Goal: Transaction & Acquisition: Purchase product/service

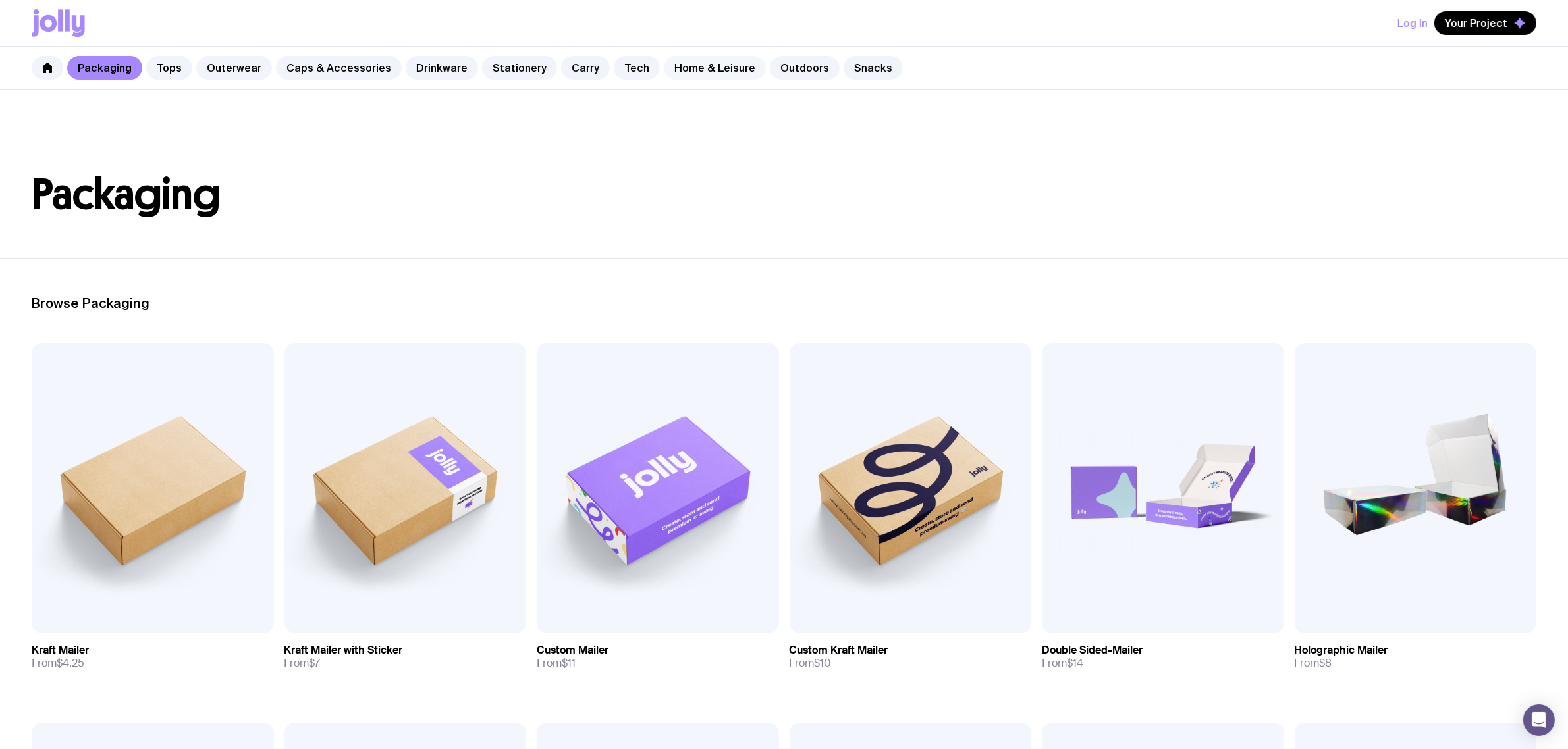
click at [675, 60] on link "Home & Leisure" at bounding box center [714, 68] width 102 height 24
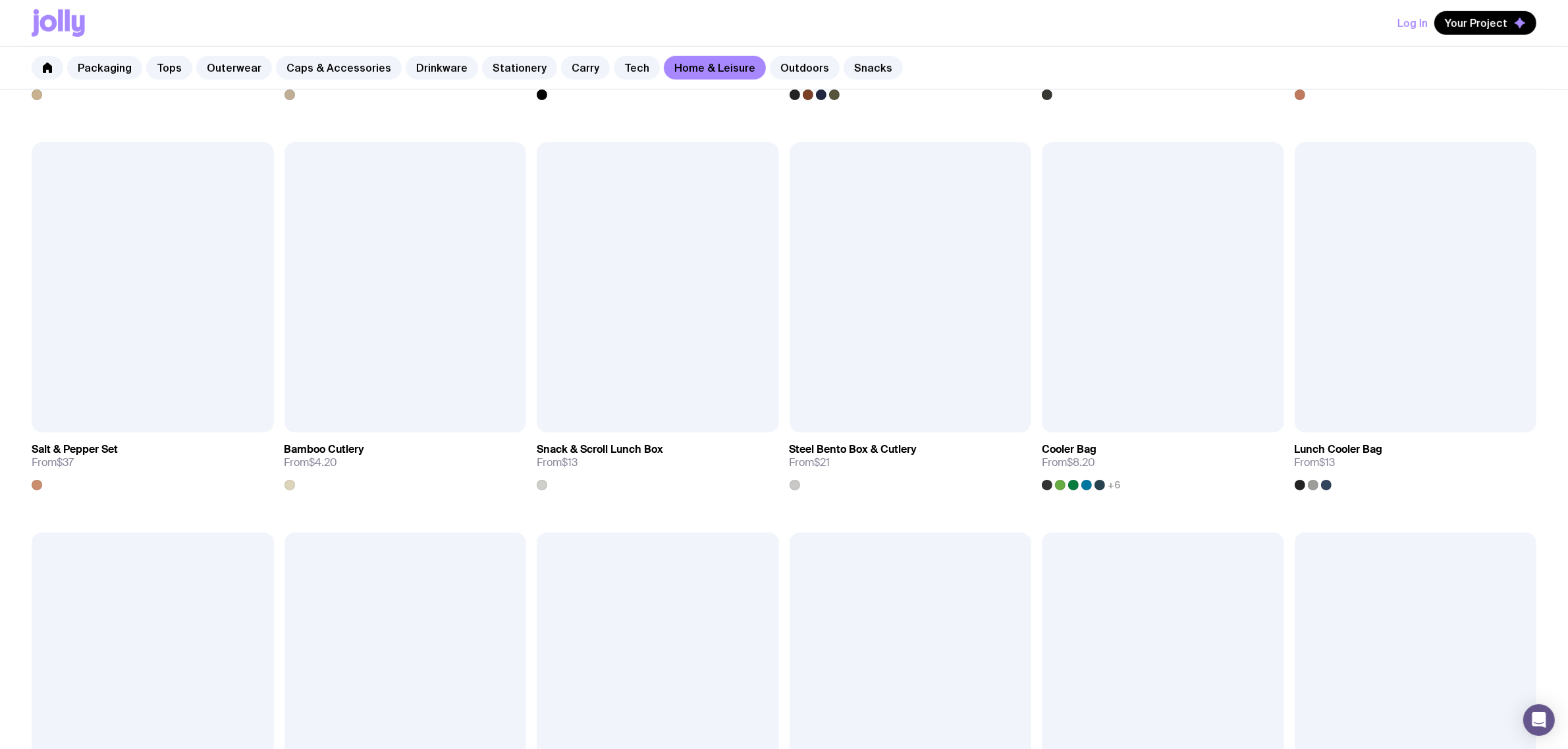
scroll to position [741, 0]
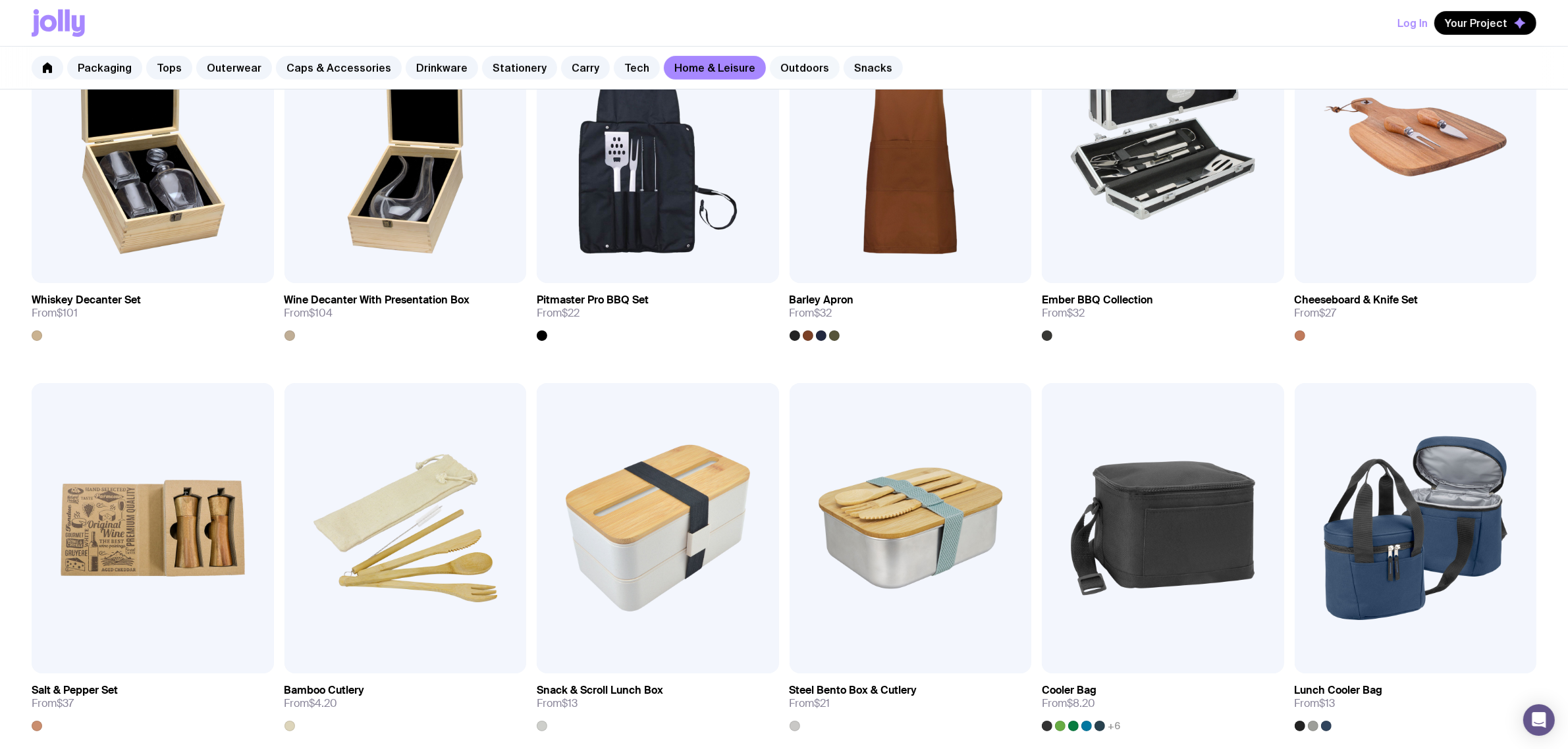
click at [774, 76] on link "Outdoors" at bounding box center [805, 68] width 70 height 24
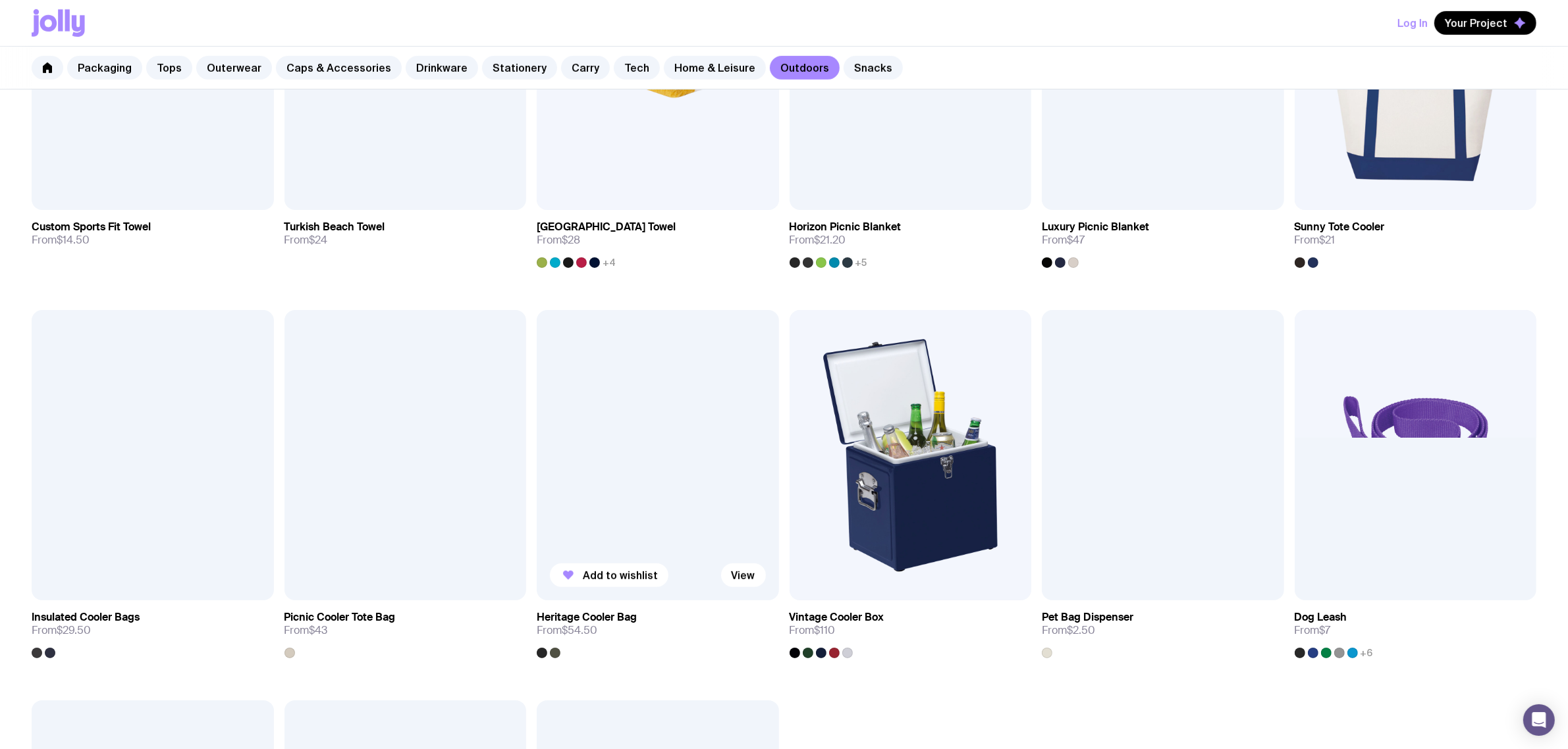
scroll to position [823, 0]
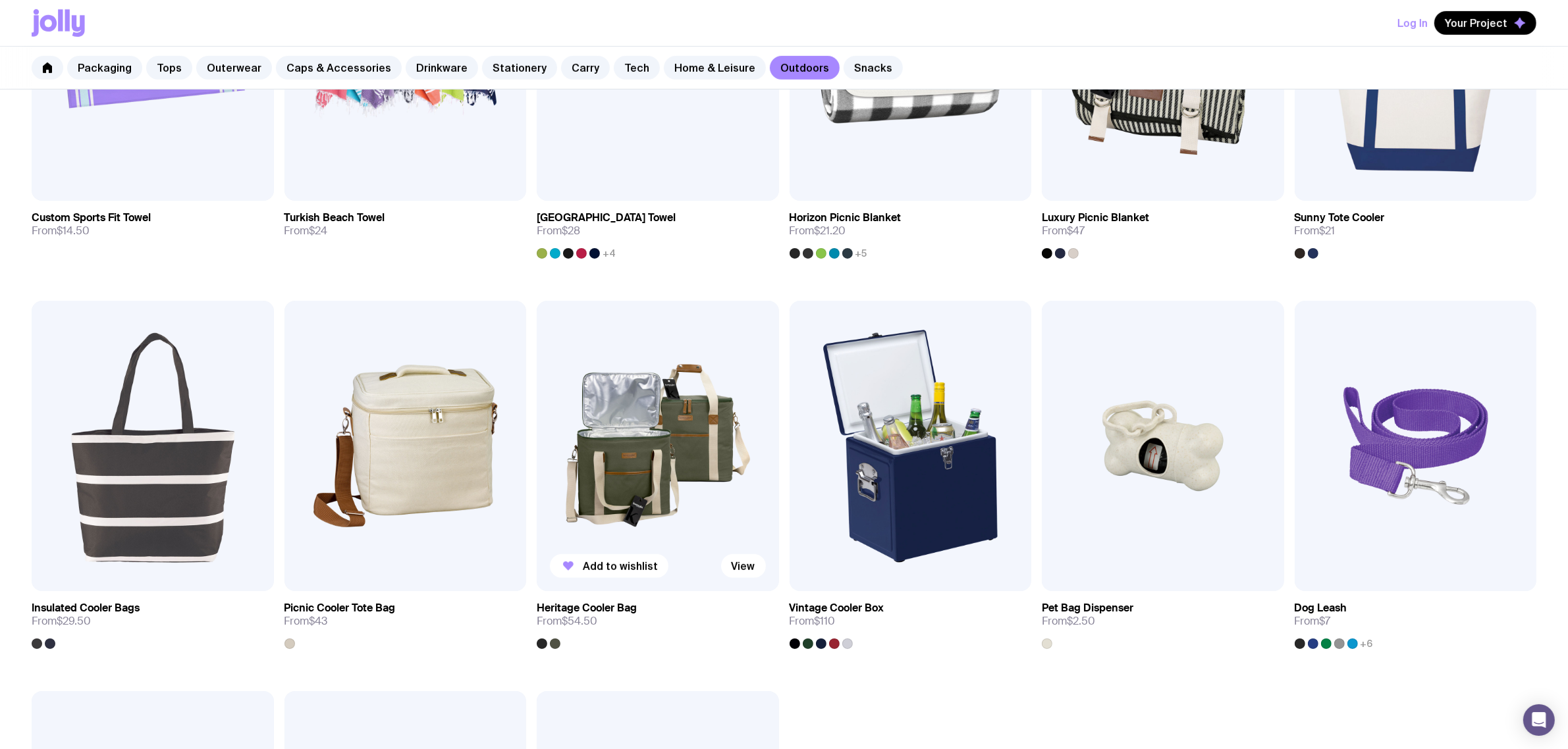
click at [667, 476] on img at bounding box center [658, 446] width 242 height 291
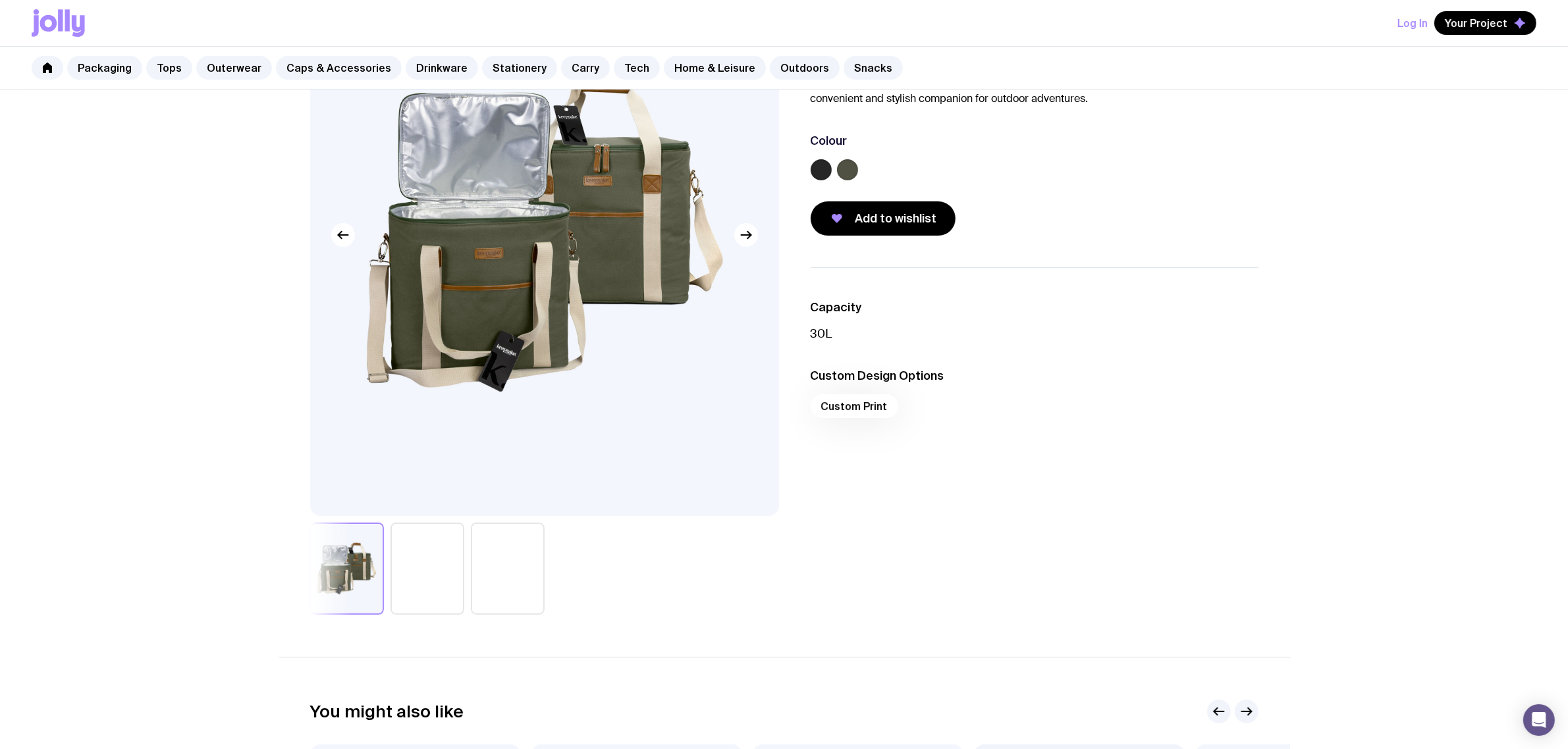
scroll to position [165, 0]
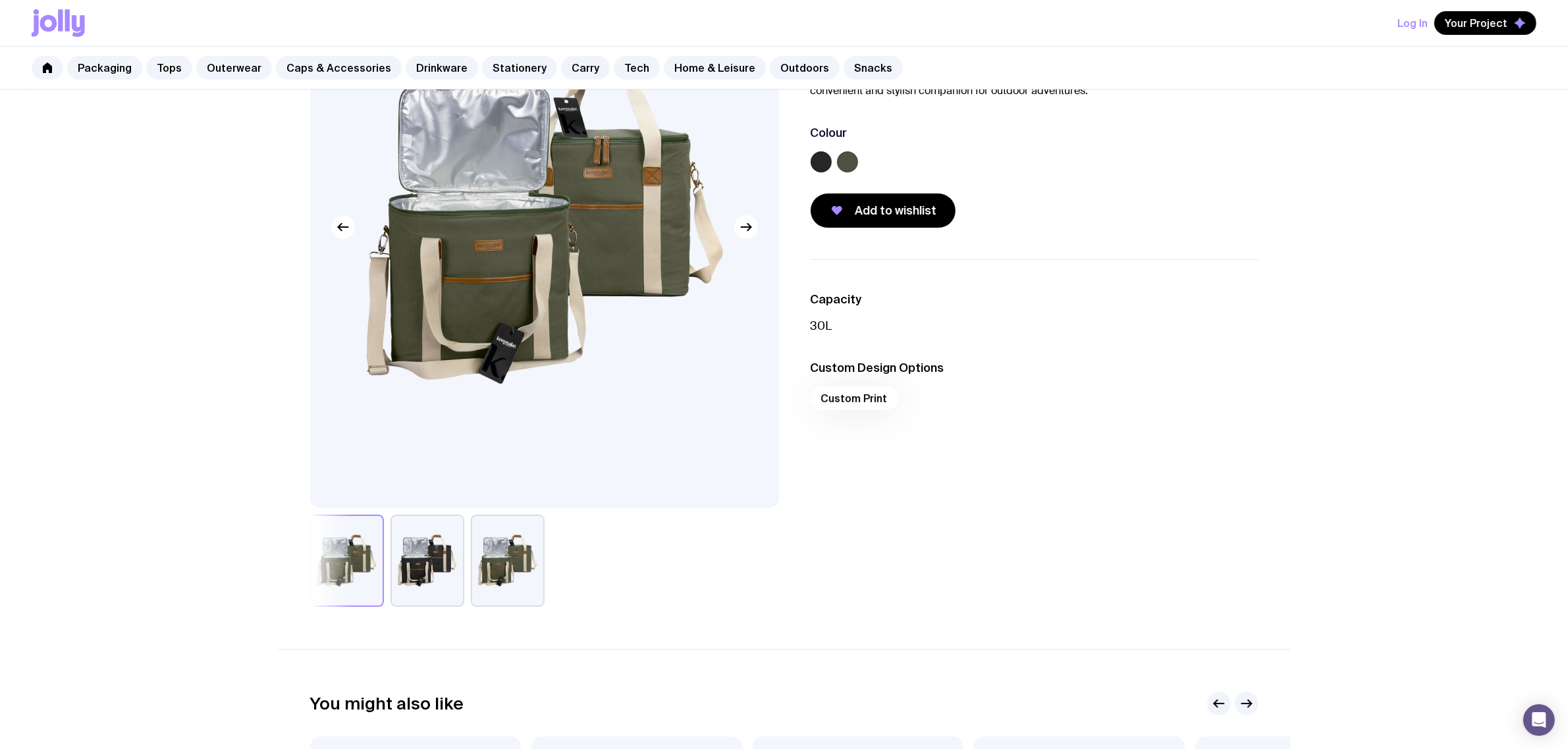
click at [514, 577] on button "button" at bounding box center [508, 561] width 74 height 92
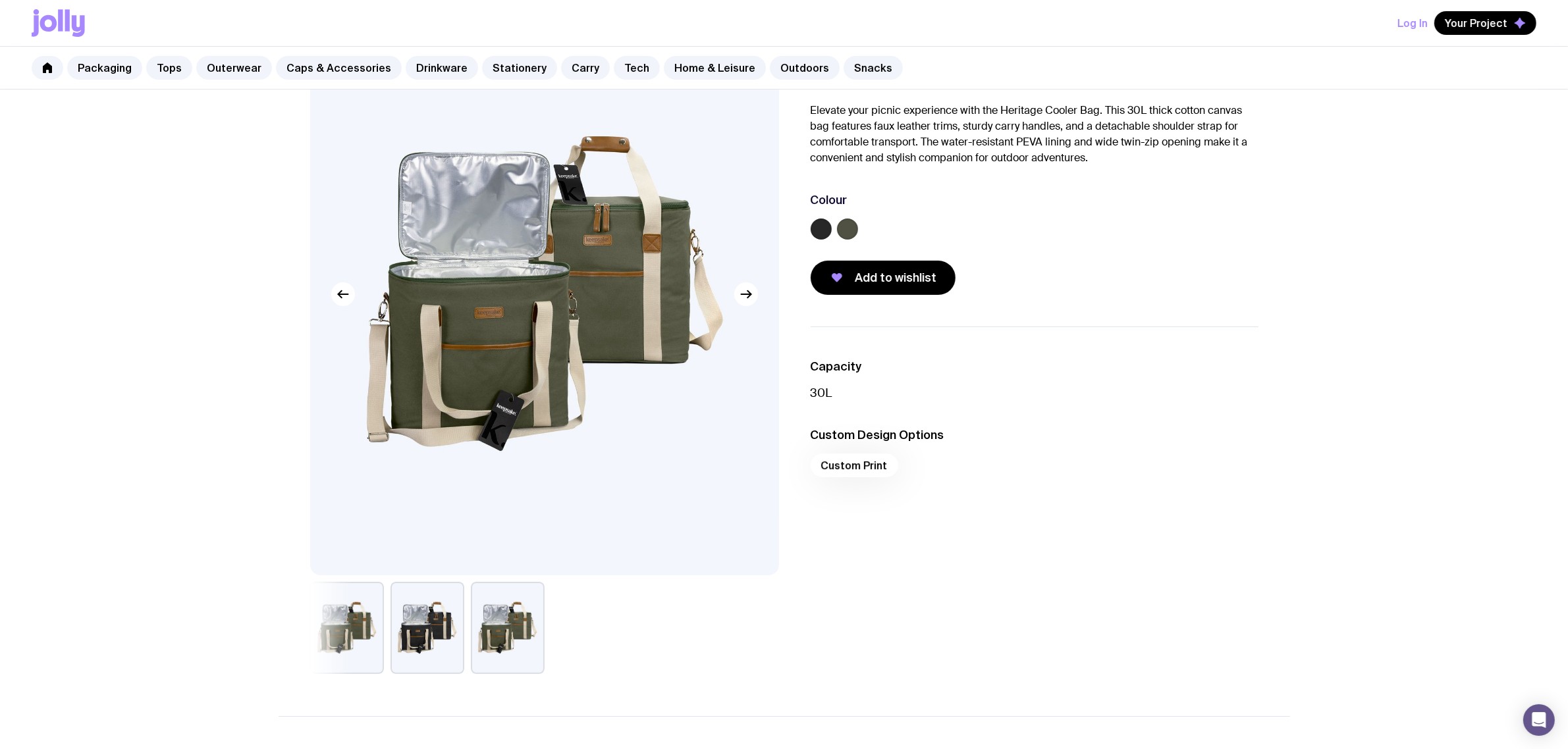
scroll to position [82, 0]
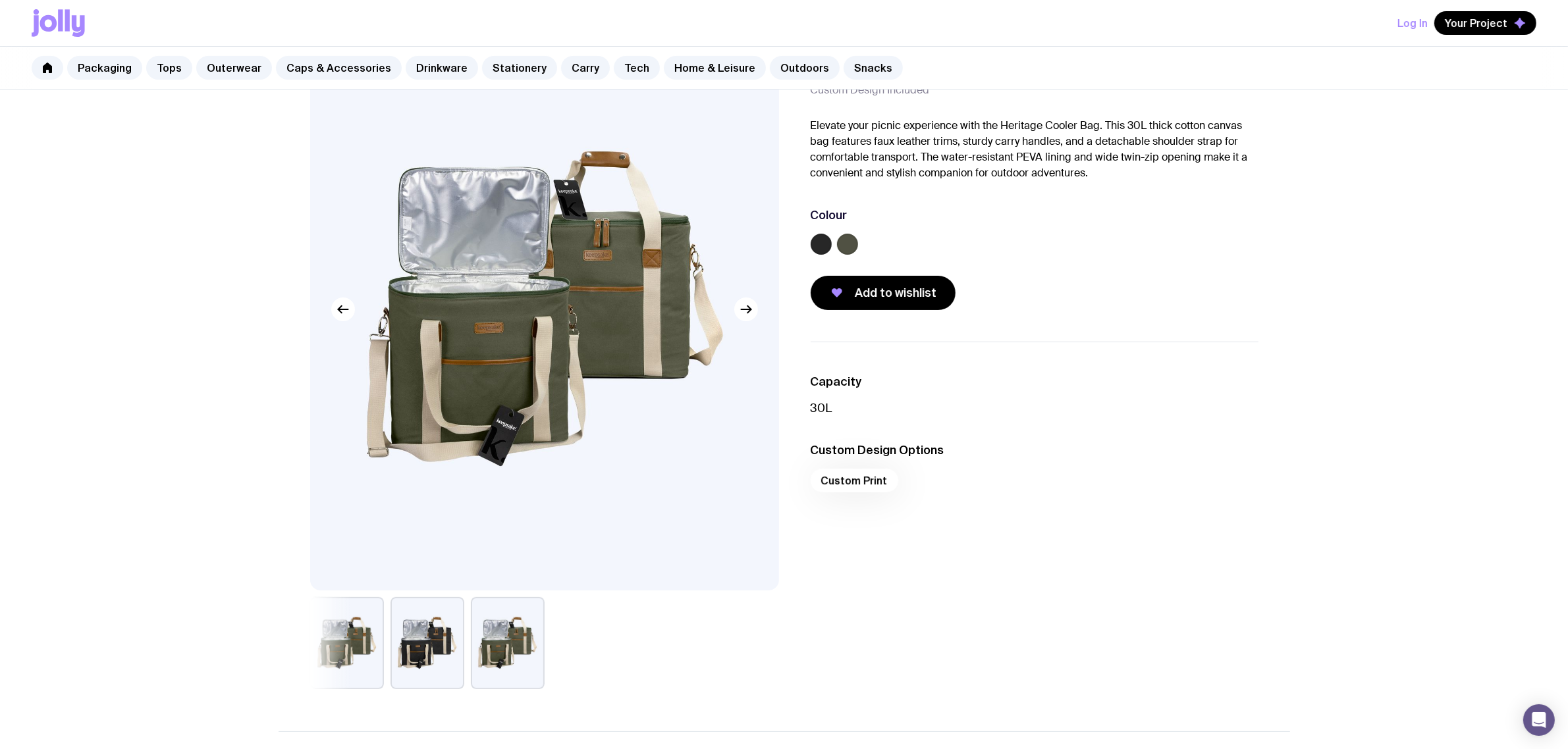
click at [337, 649] on button "button" at bounding box center [346, 643] width 74 height 92
click at [509, 643] on button "button" at bounding box center [508, 643] width 74 height 92
click at [347, 621] on button "button" at bounding box center [346, 643] width 74 height 92
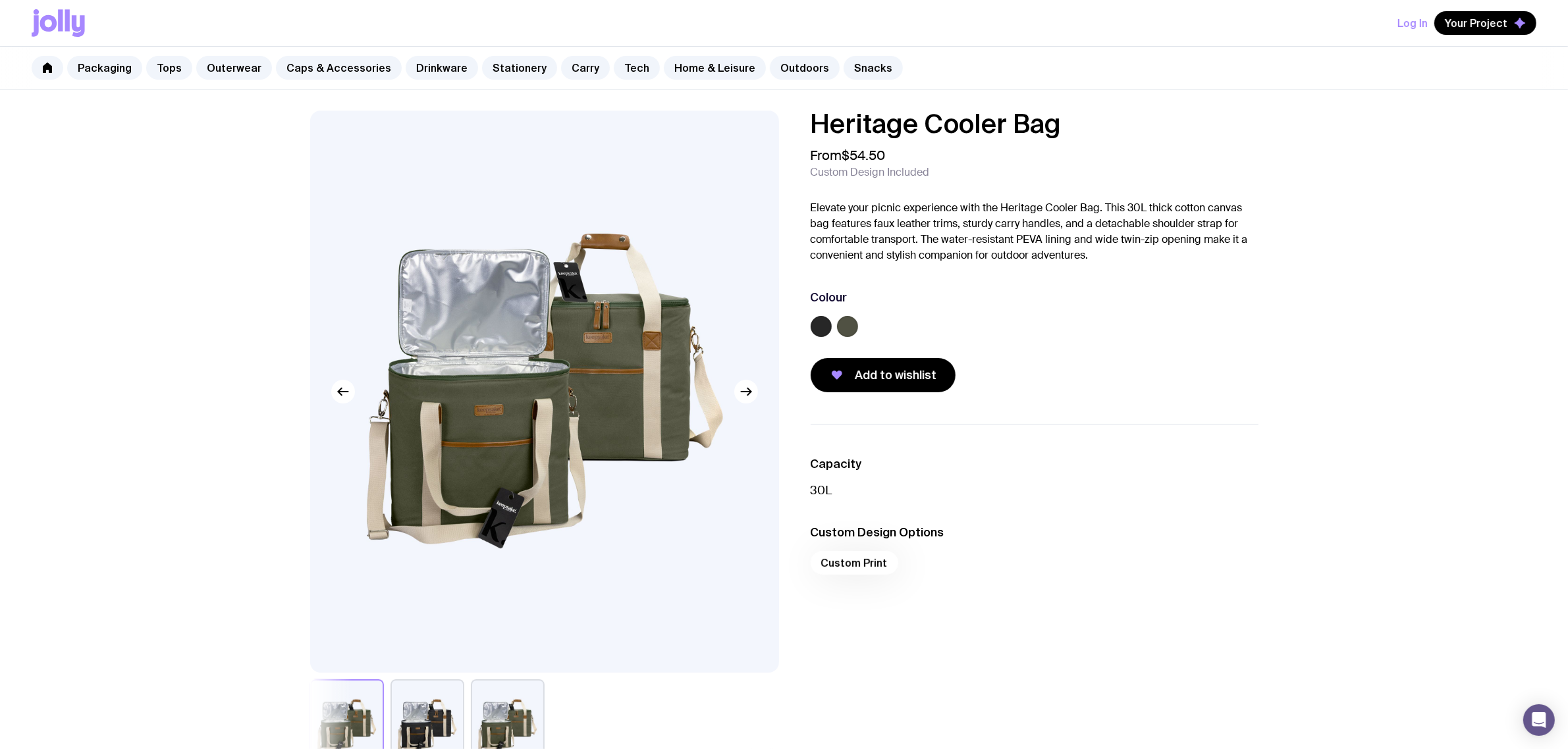
click at [847, 328] on label at bounding box center [847, 326] width 21 height 21
click at [0, 0] on input "radio" at bounding box center [0, 0] width 0 height 0
click at [1245, 361] on div "Add to wishlist" at bounding box center [1034, 375] width 448 height 34
click at [288, 165] on div "Heritage Cooler Bag From $54.50 Custom Design Included Elevate your picnic expe…" at bounding box center [784, 441] width 1011 height 661
click at [236, 130] on div "Heritage Cooler Bag From $54.50 Custom Design Included Elevate your picnic expe…" at bounding box center [784, 683] width 1568 height 1186
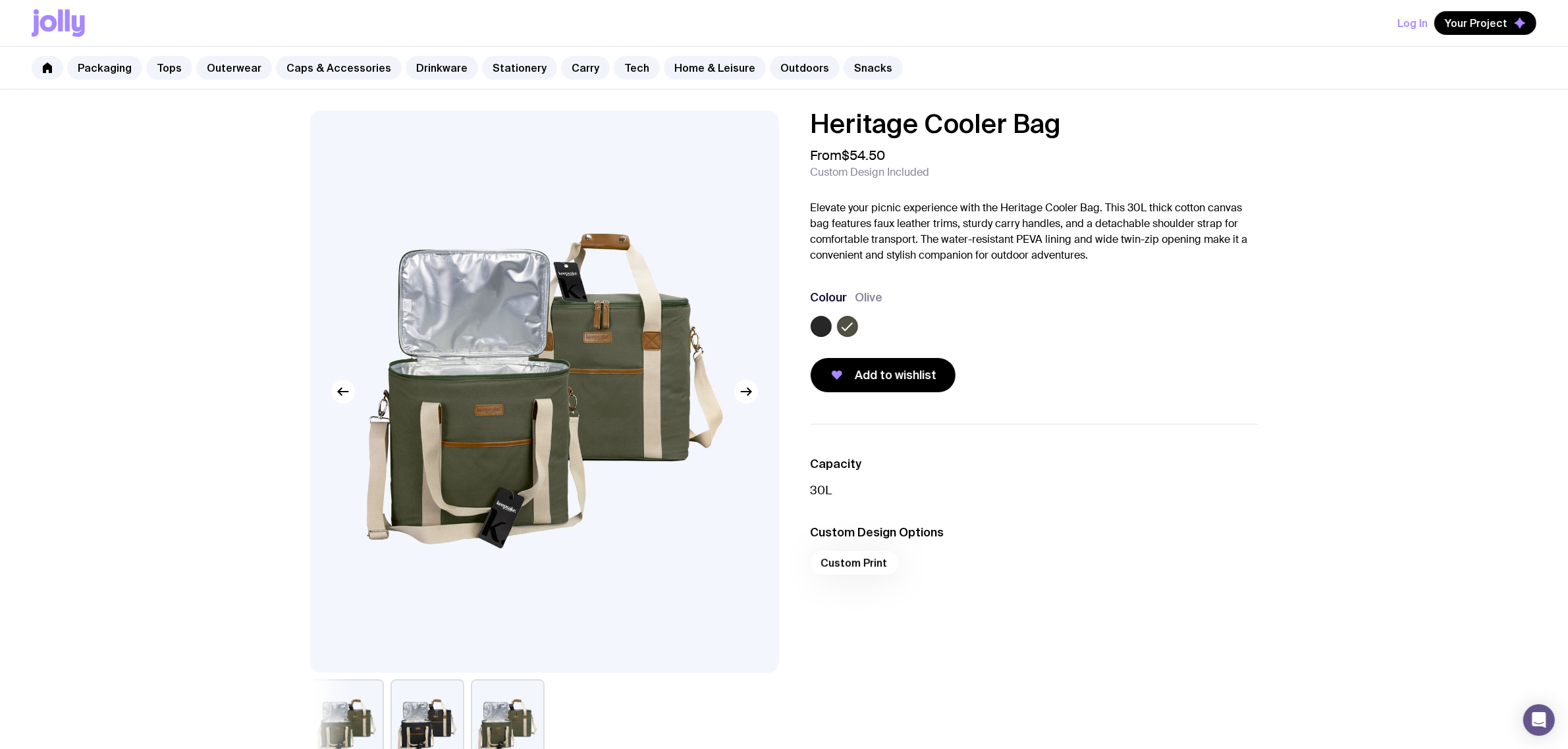
click at [236, 130] on div "Heritage Cooler Bag From $54.50 Custom Design Included Elevate your picnic expe…" at bounding box center [784, 683] width 1568 height 1186
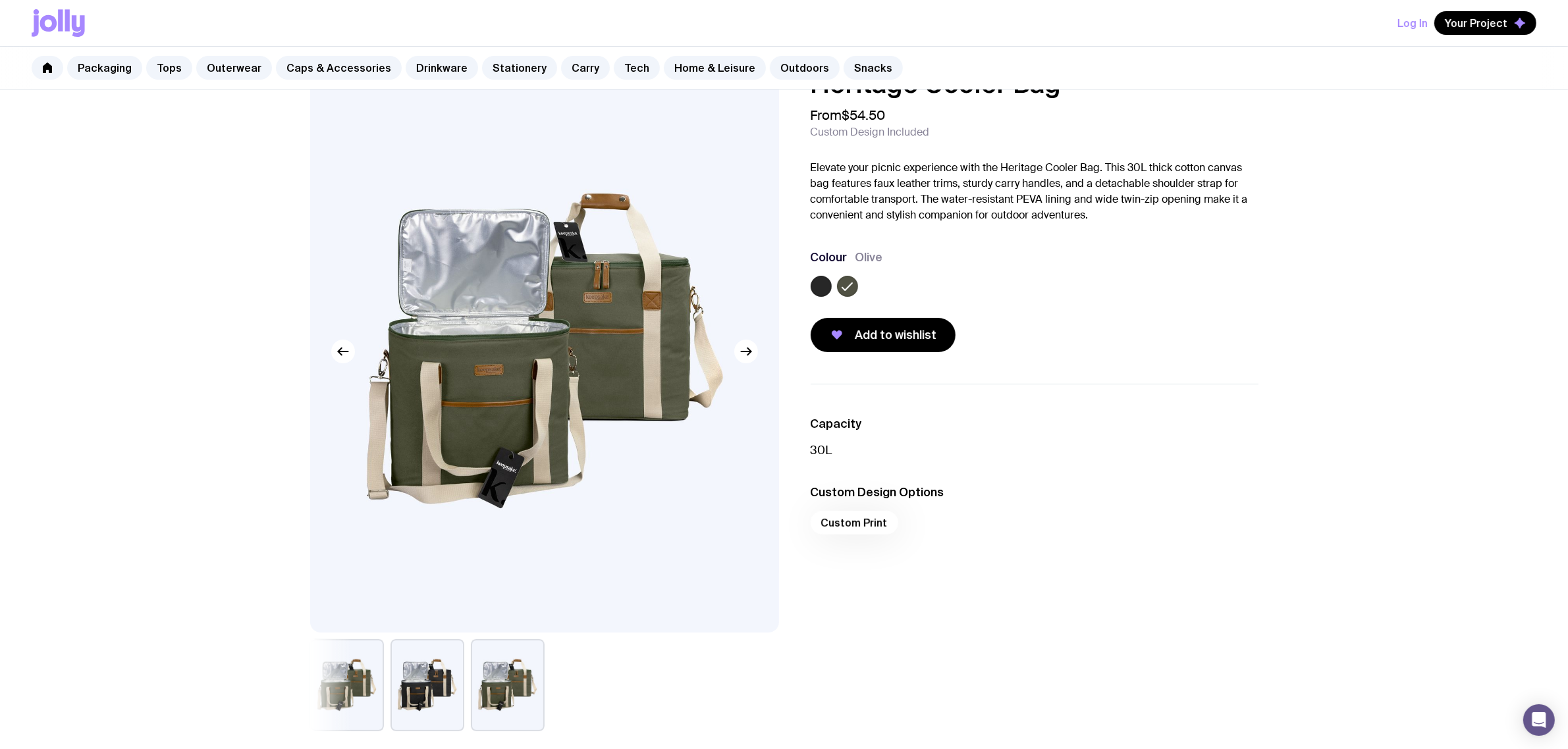
scroll to position [247, 0]
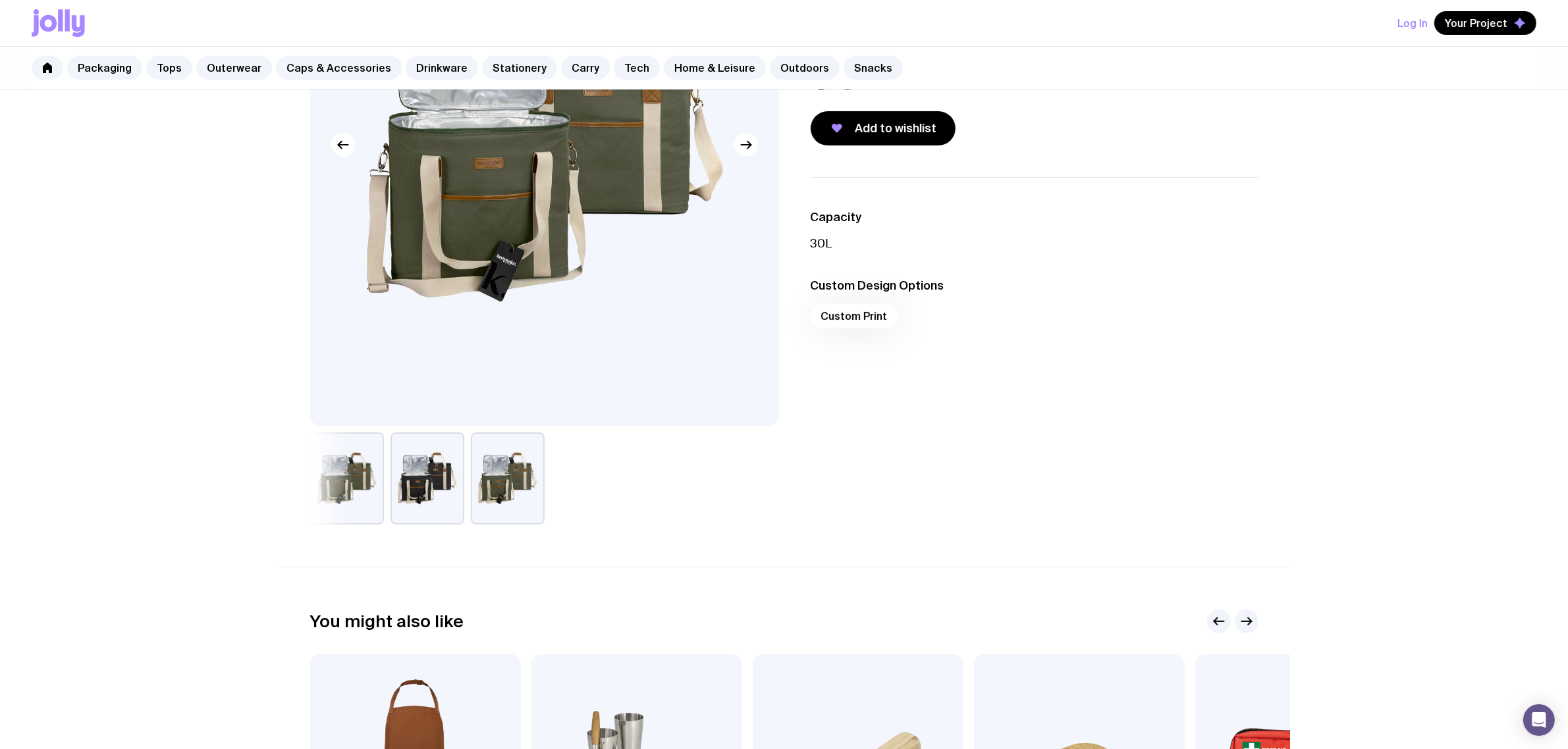
click at [514, 484] on button "button" at bounding box center [508, 479] width 74 height 92
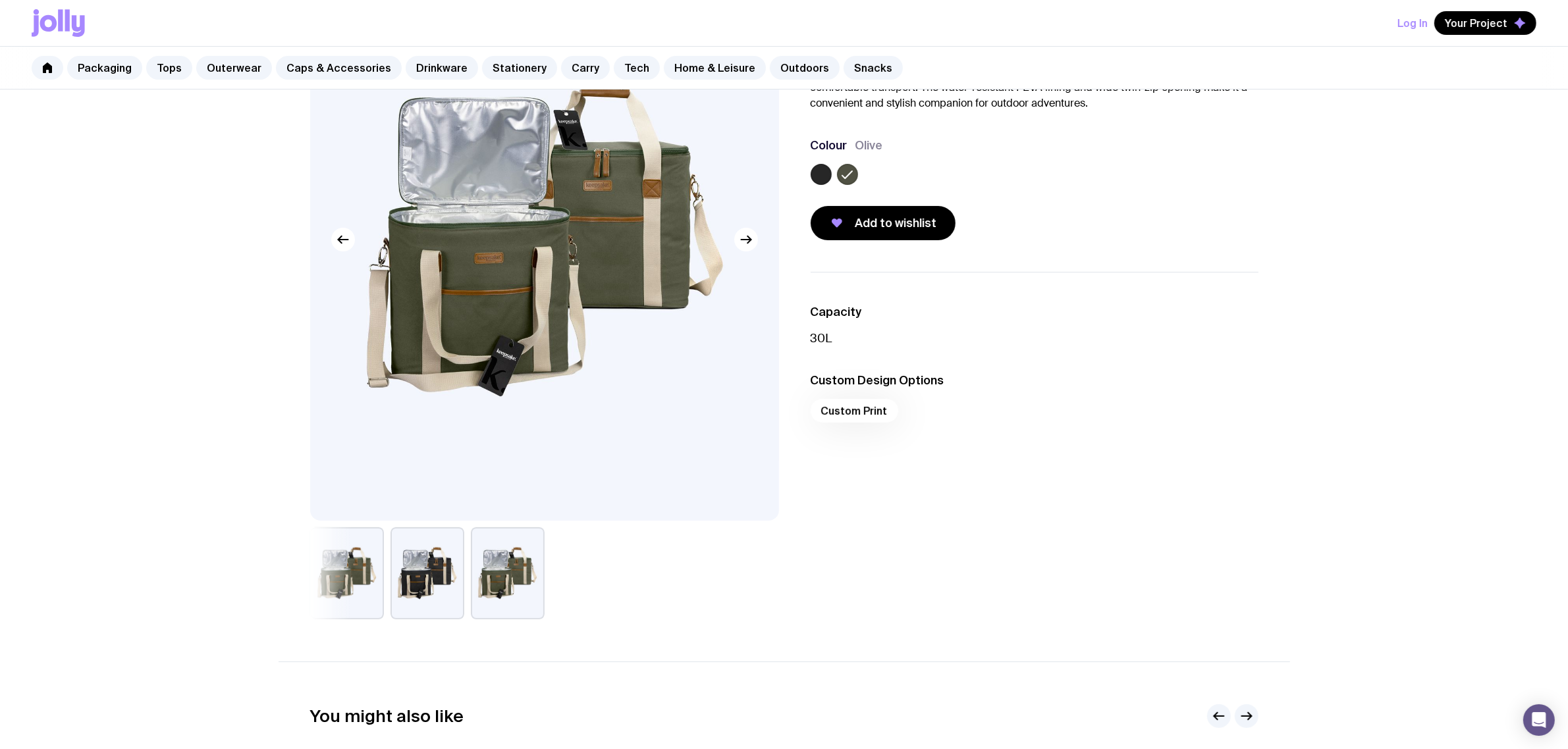
scroll to position [0, 0]
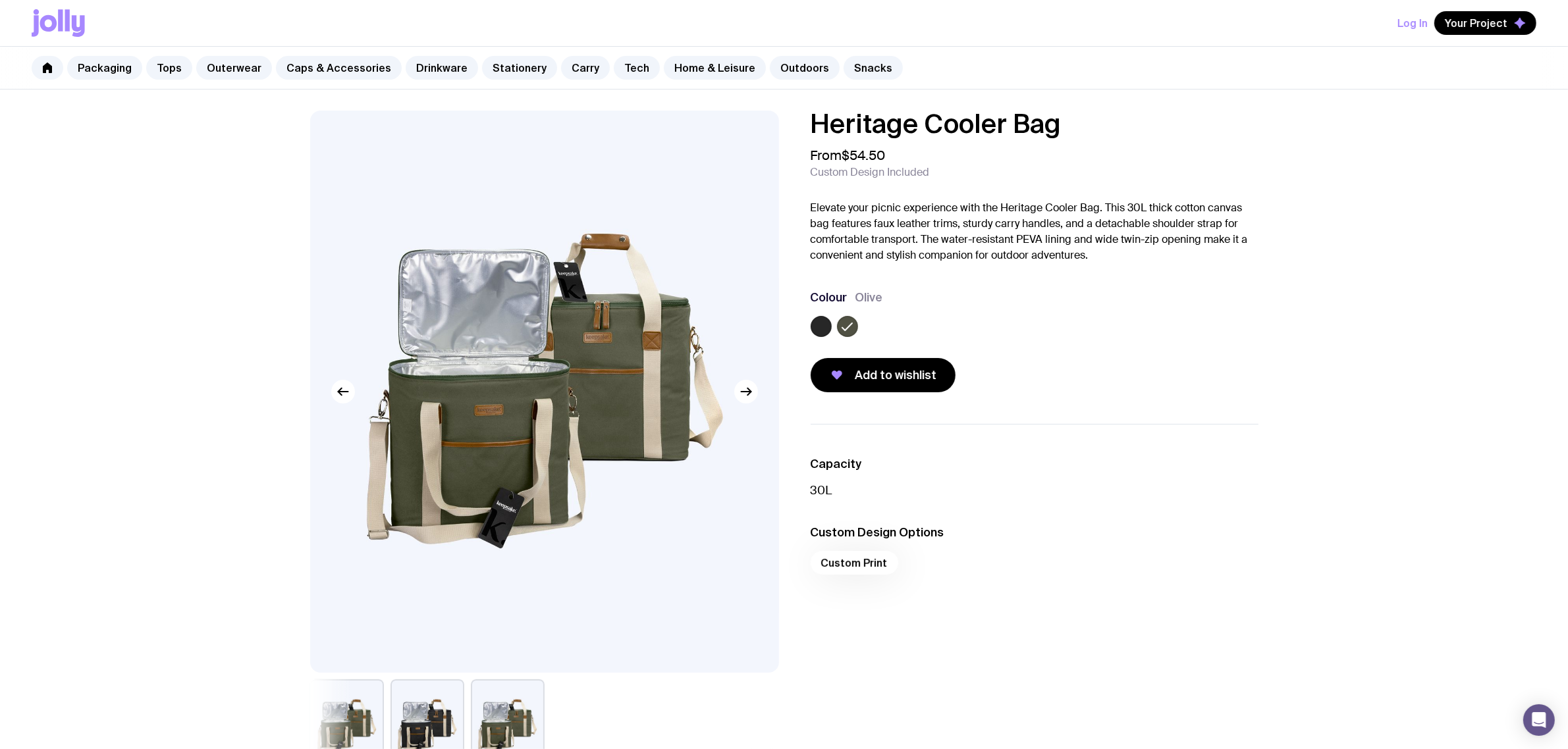
scroll to position [670, 0]
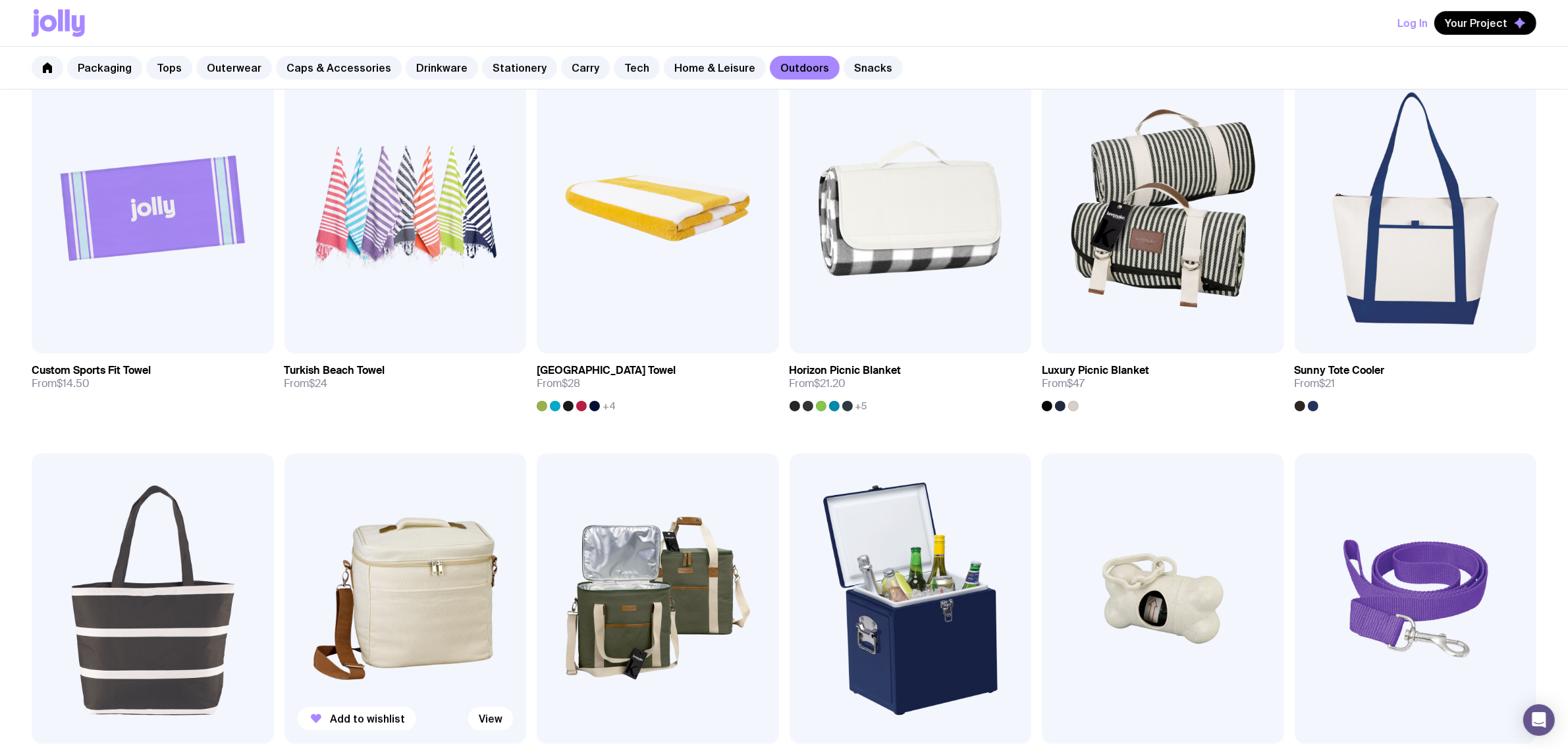
click at [424, 543] on img at bounding box center [406, 599] width 242 height 291
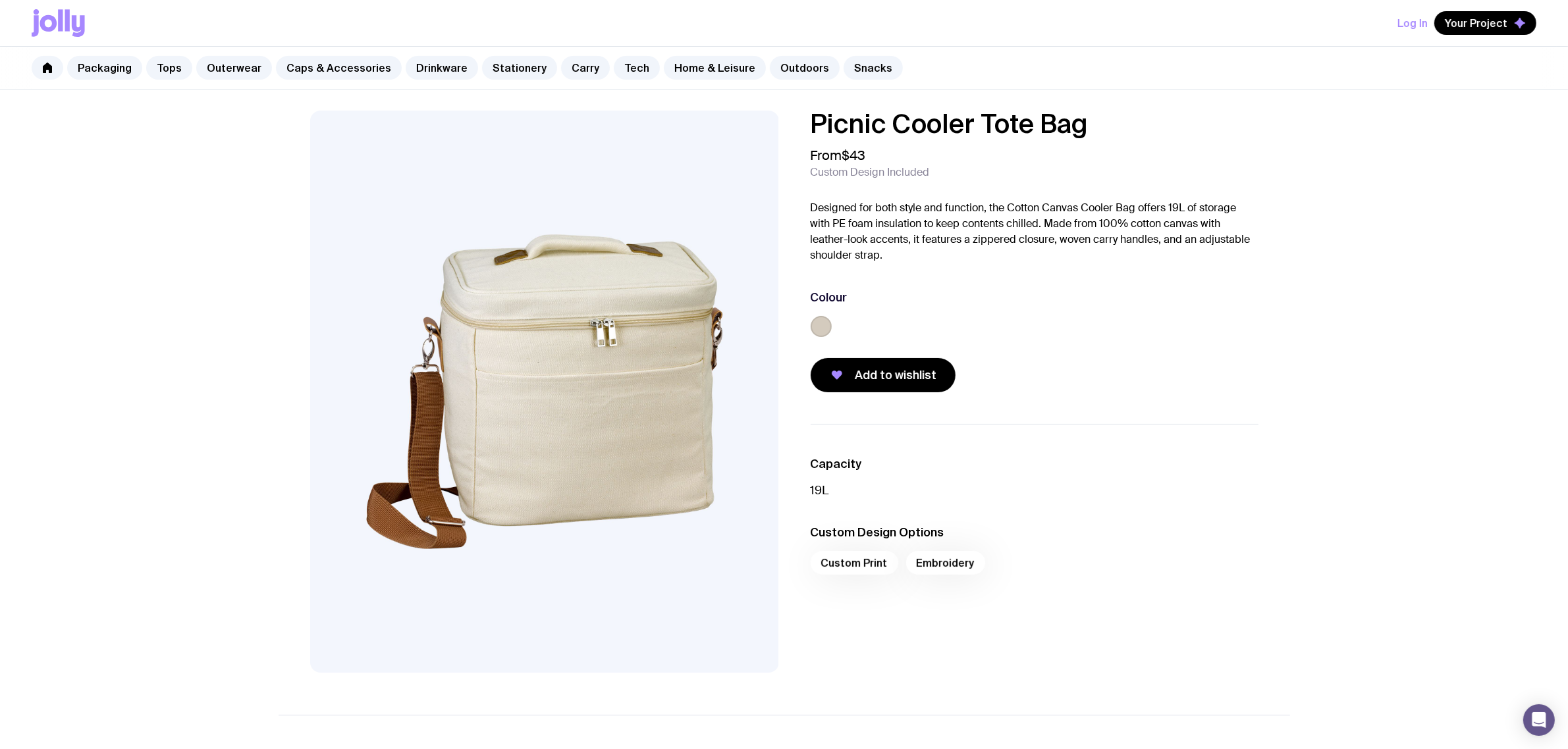
click at [817, 324] on label at bounding box center [821, 326] width 21 height 21
click at [0, 0] on input "radio" at bounding box center [0, 0] width 0 height 0
click at [947, 308] on div "Colour Natural" at bounding box center [1034, 316] width 448 height 53
